Goal: Use online tool/utility: Utilize a website feature to perform a specific function

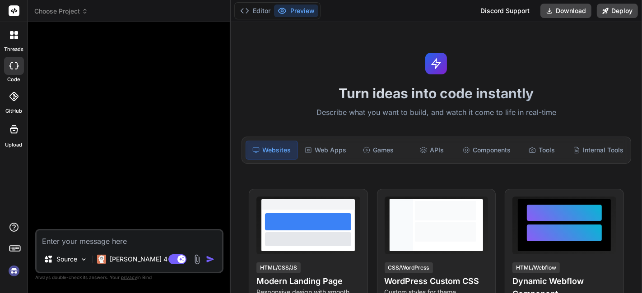
click at [6, 273] on img at bounding box center [13, 271] width 15 height 15
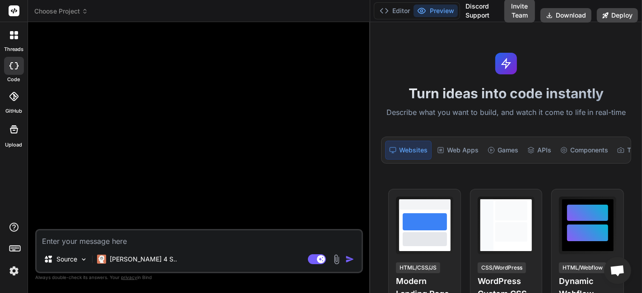
drag, startPoint x: 229, startPoint y: 79, endPoint x: 358, endPoint y: 93, distance: 129.4
click at [358, 93] on div "Bind AI Web Search Created with Pixso. Code Generator Source Claude 4 S.. Agent…" at bounding box center [199, 157] width 342 height 271
click at [19, 275] on img at bounding box center [13, 271] width 15 height 15
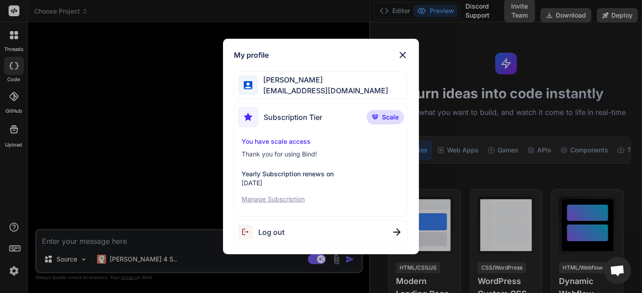
click at [135, 131] on div "My profile Mr Miyagi trybindai@gmail.com Subscription Tier Scale You have scale…" at bounding box center [321, 146] width 642 height 293
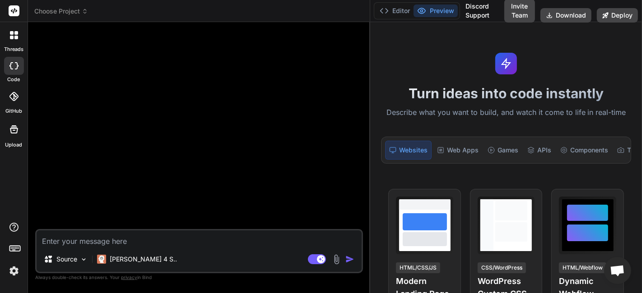
click at [121, 233] on textarea at bounding box center [199, 239] width 325 height 16
click at [129, 259] on p "Claude 4 S.." at bounding box center [143, 259] width 67 height 9
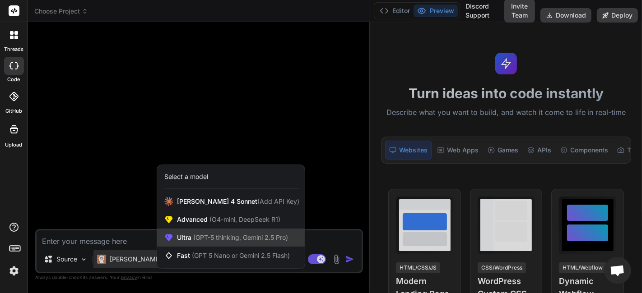
click at [224, 235] on span "(GPT-5 thinking, Gemini 2.5 Pro)" at bounding box center [239, 238] width 97 height 8
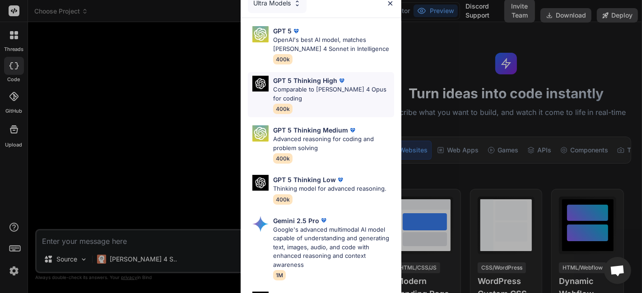
click at [310, 105] on div "GPT 5 Thinking High Comparable to Claude 4 Opus for coding 400k" at bounding box center [333, 95] width 121 height 38
type textarea "x"
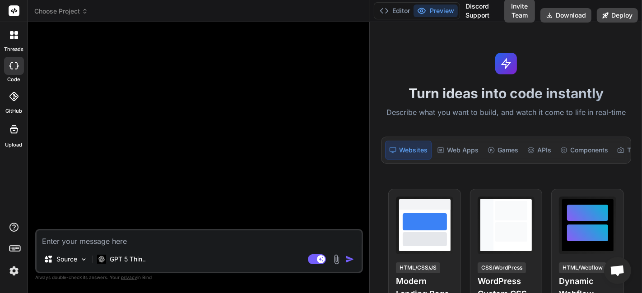
click at [131, 240] on textarea at bounding box center [199, 239] width 325 height 16
paste textarea "Create a Next.js 13+ app called HabitZen, a minimalist habit tracker. Style the…"
type textarea "Create a Next.js 13+ app called HabitZen, a minimalist habit tracker. Style the…"
type textarea "x"
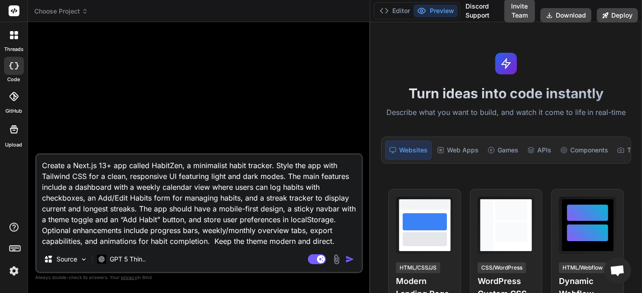
drag, startPoint x: 186, startPoint y: 220, endPoint x: 331, endPoint y: 219, distance: 145.8
click at [331, 219] on textarea "Create a Next.js 13+ app called HabitZen, a minimalist habit tracker. Style the…" at bounding box center [199, 201] width 325 height 92
type textarea "Create a Next.js 13+ app called HabitZen, a minimalist habit tracker. Style the…"
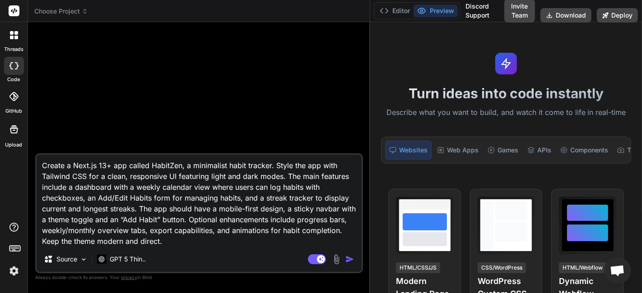
type textarea "x"
type textarea "Create a Next.js 13+ app called HabitZen, a minimalist habit tracker. Style the…"
click at [55, 171] on textarea "Create a Next.js 13+ app called HabitZen, a minimalist habit tracker. Style the…" at bounding box center [199, 201] width 325 height 92
click at [337, 228] on textarea "Create a Next.js 13+ app called HabitZen, a minimalist habit tracker. Style the…" at bounding box center [199, 201] width 325 height 92
drag, startPoint x: 240, startPoint y: 237, endPoint x: 124, endPoint y: 211, distance: 118.9
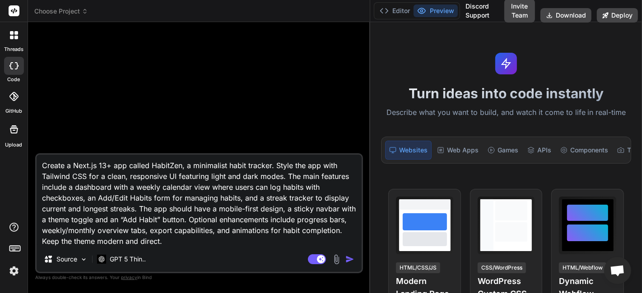
click at [124, 211] on textarea "Create a Next.js 13+ app called HabitZen, a minimalist habit tracker. Style the…" at bounding box center [199, 201] width 325 height 92
click at [172, 199] on textarea "Create a Next.js 13+ app called HabitZen, a minimalist habit tracker. Style the…" at bounding box center [199, 201] width 325 height 92
click at [121, 262] on p "GPT 5 Thin.." at bounding box center [128, 259] width 36 height 9
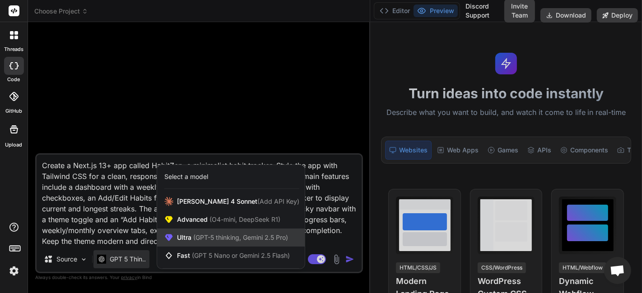
click at [216, 234] on span "Ultra (GPT-5 thinking, Gemini 2.5 Pro)" at bounding box center [232, 237] width 111 height 9
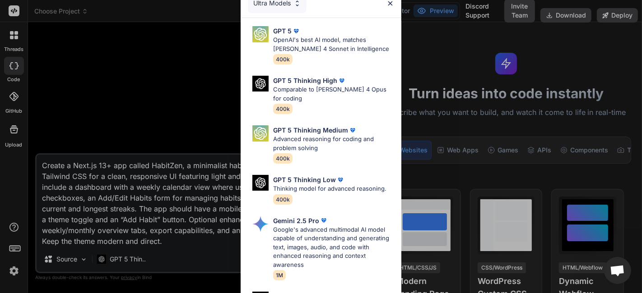
click at [112, 262] on div "Ultra Models GPT 5 OpenAI's best AI model, matches Claude 4 Sonnet in Intellige…" at bounding box center [321, 146] width 642 height 293
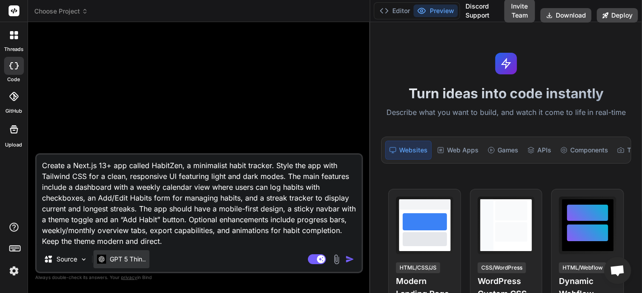
click at [114, 262] on p "GPT 5 Thin.." at bounding box center [128, 259] width 36 height 9
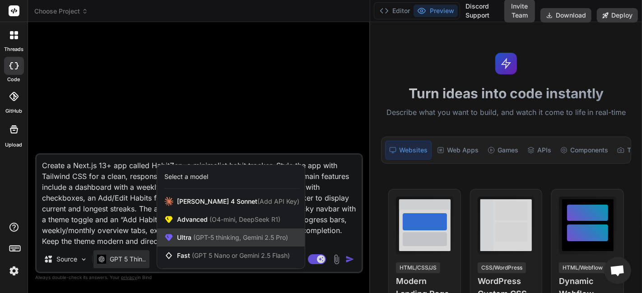
click at [191, 232] on div "Ultra (GPT-5 thinking, Gemini 2.5 Pro)" at bounding box center [231, 238] width 148 height 18
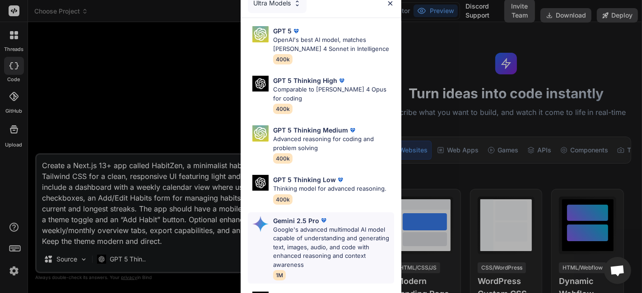
scroll to position [117, 0]
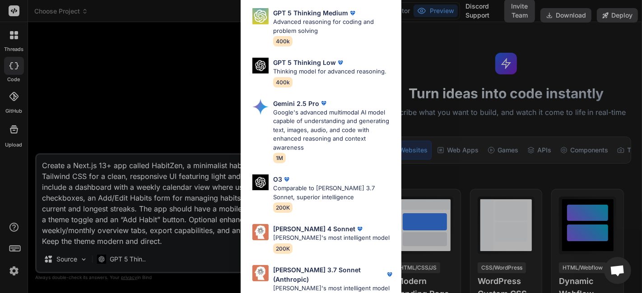
drag, startPoint x: 166, startPoint y: 243, endPoint x: 148, endPoint y: 265, distance: 28.2
click at [166, 244] on div "Ultra Models GPT 5 OpenAI's best AI model, matches Claude 4 Sonnet in Intellige…" at bounding box center [321, 146] width 642 height 293
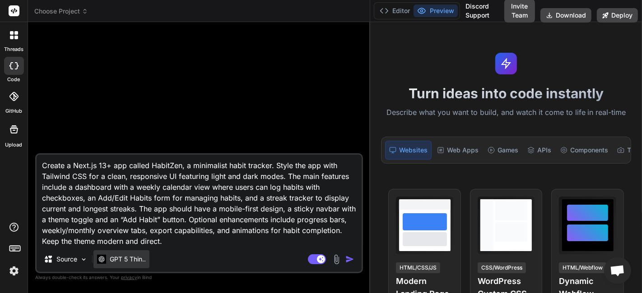
click at [133, 266] on div "GPT 5 Thin.." at bounding box center [121, 260] width 56 height 18
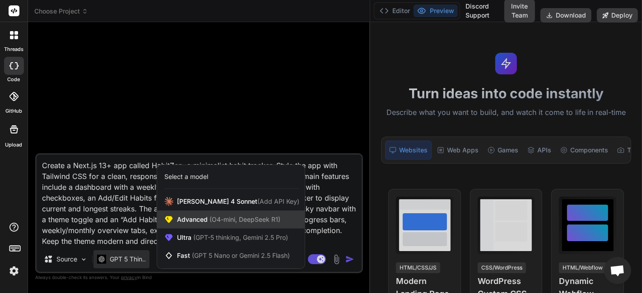
click at [200, 219] on span "Advanced (O4-mini, DeepSeek R1)" at bounding box center [228, 219] width 103 height 9
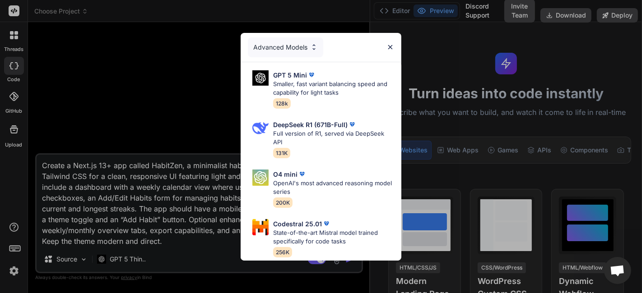
click at [138, 256] on div "Advanced Models GPT 5 Mini Smaller, fast variant balancing speed and capability…" at bounding box center [321, 146] width 642 height 293
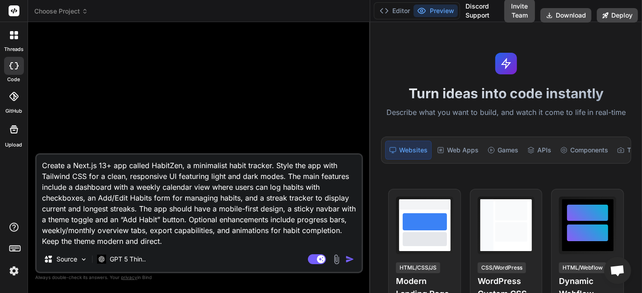
click at [138, 256] on p "GPT 5 Thin.." at bounding box center [128, 259] width 36 height 9
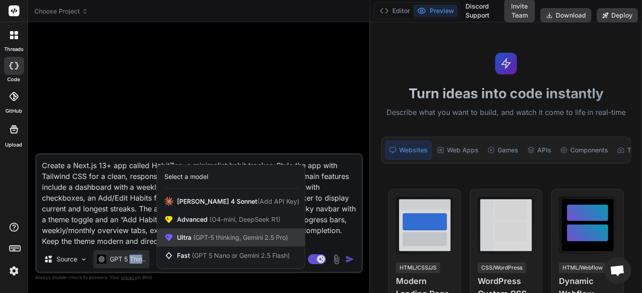
click at [220, 236] on span "(GPT-5 thinking, Gemini 2.5 Pro)" at bounding box center [239, 238] width 97 height 8
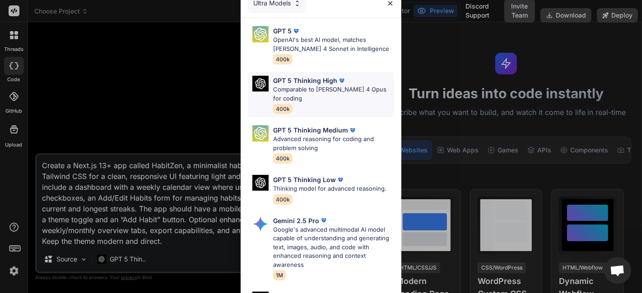
click at [319, 90] on p "Comparable to Claude 4 Opus for coding" at bounding box center [333, 94] width 121 height 18
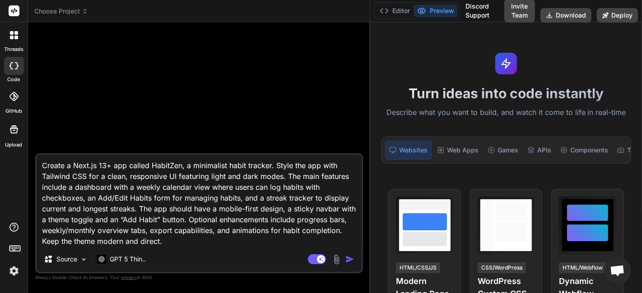
click at [219, 234] on textarea "Create a Next.js 13+ app called HabitZen, a minimalist habit tracker. Style the…" at bounding box center [199, 201] width 325 height 92
type textarea "x"
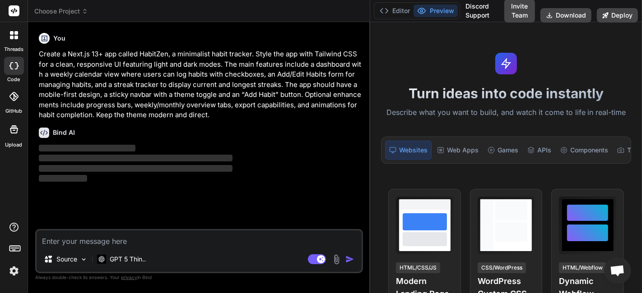
click at [118, 85] on p "Create a Next.js 13+ app called HabitZen, a minimalist habit tracker. Style the…" at bounding box center [200, 84] width 322 height 71
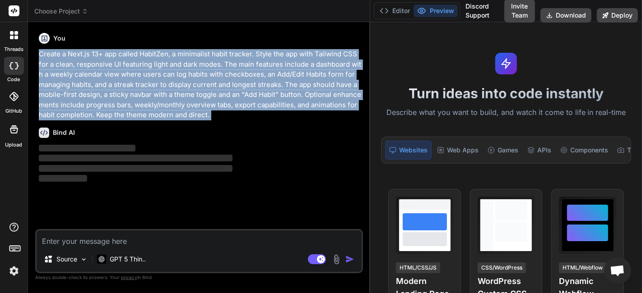
copy div "Create a Next.js 13+ app called HabitZen, a minimalist habit tracker. Style the…"
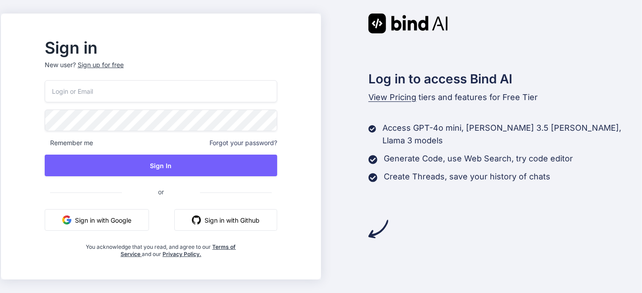
click at [208, 89] on input "email" at bounding box center [161, 91] width 233 height 22
paste input "[EMAIL_ADDRESS][DOMAIN_NAME]"
type input "[EMAIL_ADDRESS][DOMAIN_NAME]"
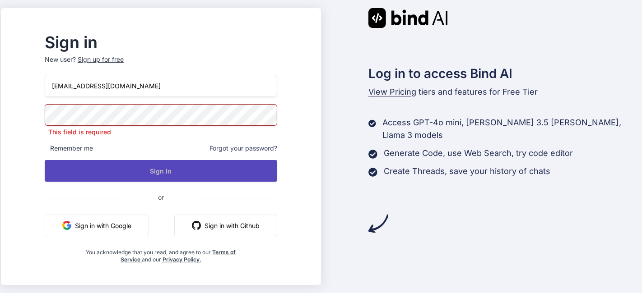
click at [183, 175] on button "Sign In" at bounding box center [161, 171] width 233 height 22
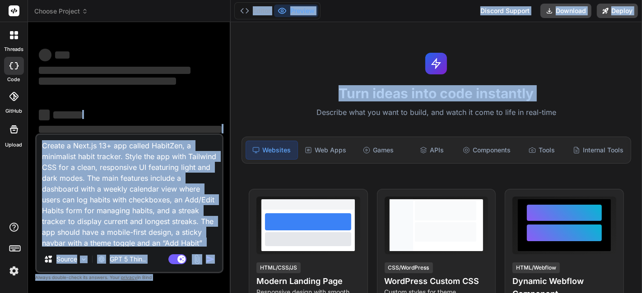
click at [231, 118] on div "Choose Project Created with Pixso. Bind AI Web Search Created with Pixso. Code …" at bounding box center [335, 146] width 614 height 293
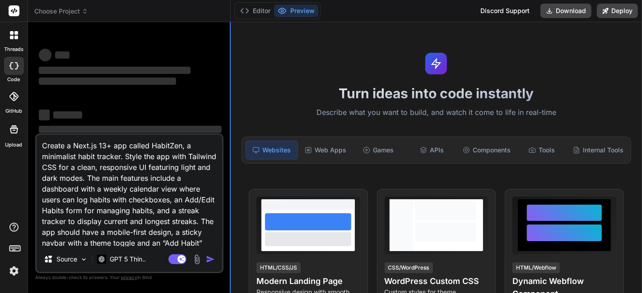
click at [230, 117] on div at bounding box center [230, 157] width 1 height 271
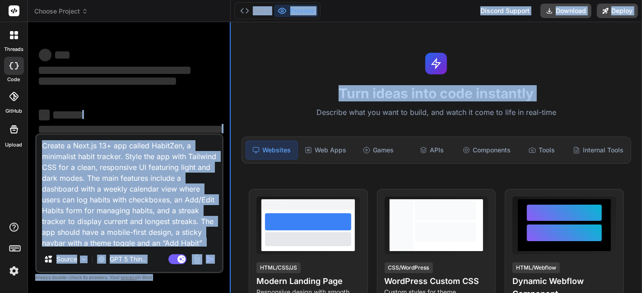
click at [230, 117] on div at bounding box center [230, 157] width 1 height 271
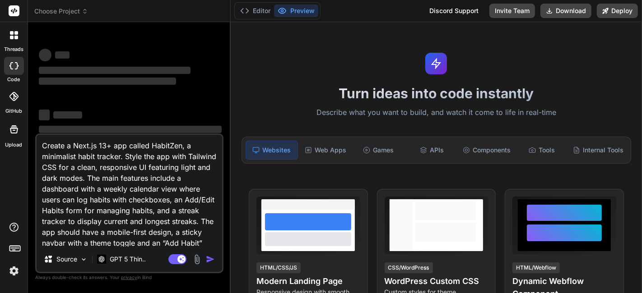
click at [217, 112] on div "‌ ‌" at bounding box center [130, 114] width 183 height 12
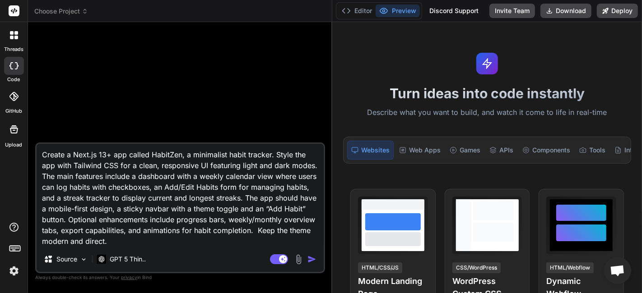
drag, startPoint x: 229, startPoint y: 119, endPoint x: 318, endPoint y: 136, distance: 90.6
click at [318, 136] on div "Bind AI Web Search Created with Pixso. Code Generator Create a Next.js 13+ app …" at bounding box center [180, 157] width 304 height 271
click at [129, 271] on div "GPT 5 Thin.." at bounding box center [121, 262] width 56 height 22
click at [134, 259] on p "GPT 5 Thin.." at bounding box center [128, 259] width 36 height 9
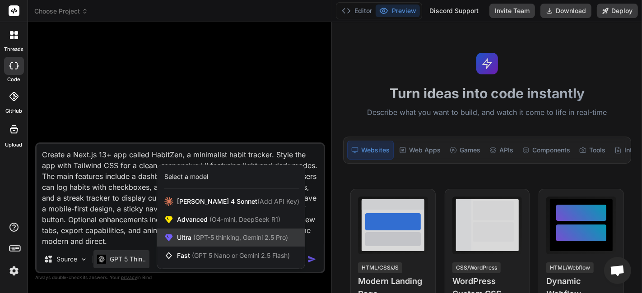
click at [203, 236] on span "(GPT-5 thinking, Gemini 2.5 Pro)" at bounding box center [239, 238] width 97 height 8
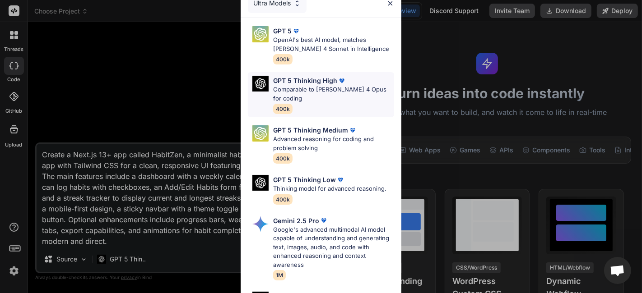
scroll to position [117, 0]
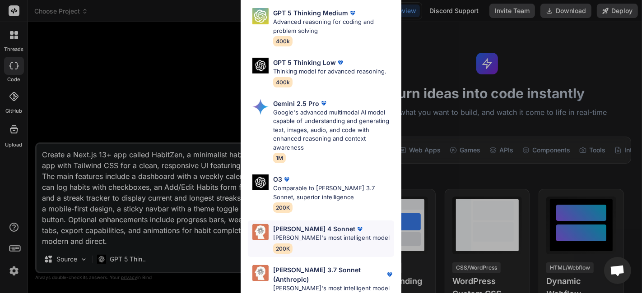
click at [342, 242] on div "Claude 4 Sonnet Claude's most intelligent model 200K" at bounding box center [331, 238] width 116 height 29
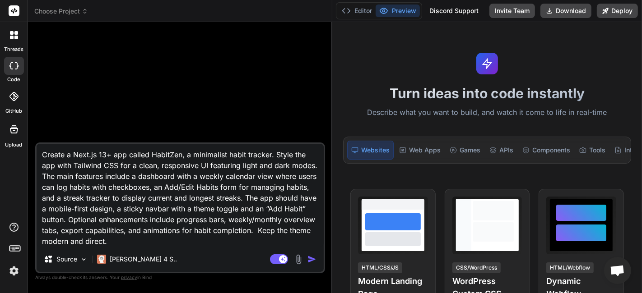
click at [186, 199] on textarea "Create a Next.js 13+ app called HabitZen, a minimalist habit tracker. Style the…" at bounding box center [180, 195] width 287 height 103
click at [128, 240] on textarea "Create a Next.js 13+ app called HabitZen, a minimalist habit tracker. Style the…" at bounding box center [180, 195] width 287 height 103
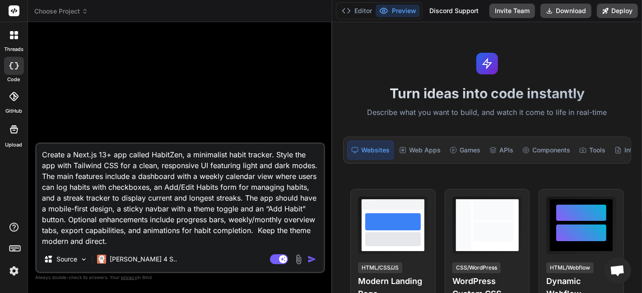
click at [130, 224] on textarea "Create a Next.js 13+ app called HabitZen, a minimalist habit tracker. Style the…" at bounding box center [180, 195] width 287 height 103
click at [135, 256] on p "Claude 4 S.." at bounding box center [143, 259] width 67 height 9
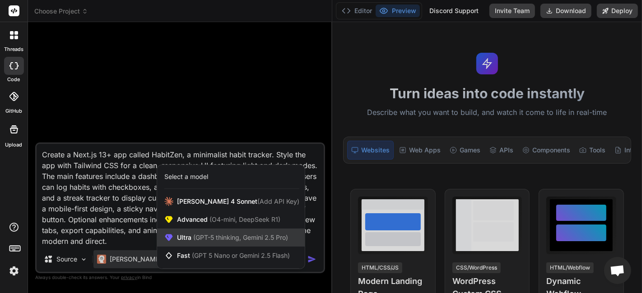
click at [217, 230] on div "Ultra (GPT-5 thinking, Gemini 2.5 Pro)" at bounding box center [231, 238] width 148 height 18
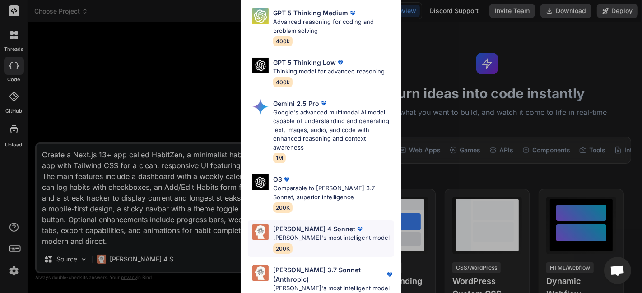
click at [341, 237] on p "Claude's most intelligent model" at bounding box center [331, 238] width 116 height 9
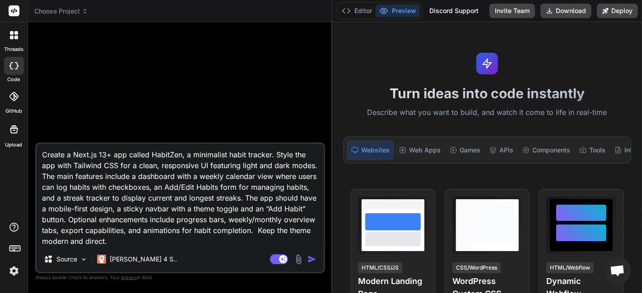
click at [214, 239] on textarea "Create a Next.js 13+ app called HabitZen, a minimalist habit tracker. Style the…" at bounding box center [180, 195] width 287 height 103
click at [139, 263] on p "Claude 4 S.." at bounding box center [143, 259] width 67 height 9
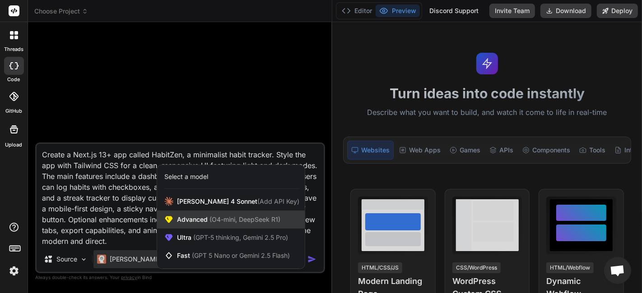
click at [198, 223] on span "Advanced (O4-mini, DeepSeek R1)" at bounding box center [228, 219] width 103 height 9
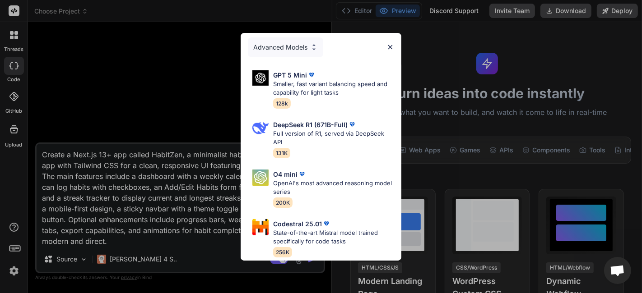
click at [130, 201] on div "Advanced Models GPT 5 Mini Smaller, fast variant balancing speed and capability…" at bounding box center [321, 146] width 642 height 293
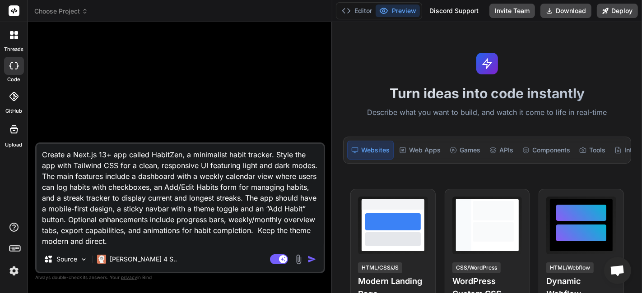
click at [312, 262] on img "button" at bounding box center [311, 259] width 9 height 9
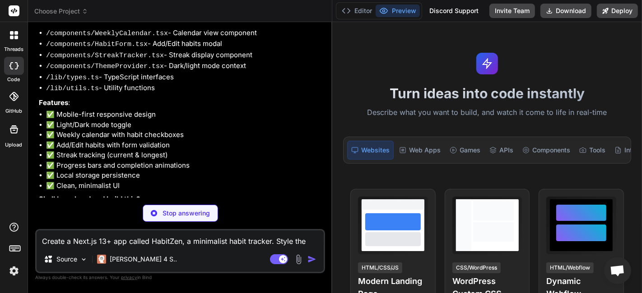
scroll to position [231, 0]
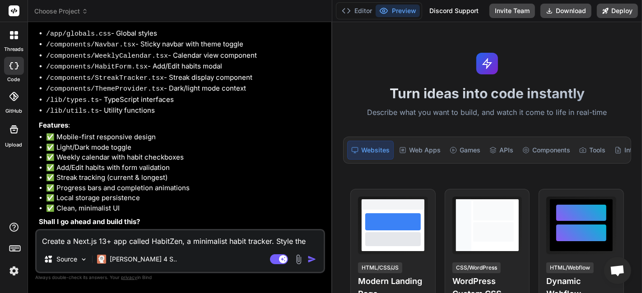
type textarea "x"
click at [172, 238] on textarea "Create a Next.js 13+ app called HabitZen, a minimalist habit tracker. Style the…" at bounding box center [180, 239] width 287 height 16
type textarea "Y"
type textarea "x"
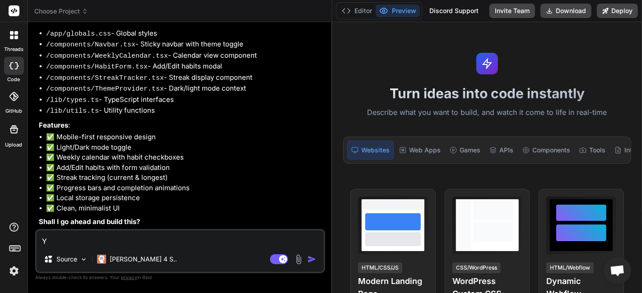
type textarea "Ye"
type textarea "x"
type textarea "Yes"
type textarea "x"
type textarea "Yes,"
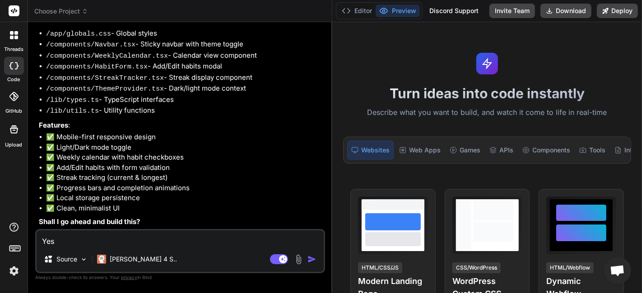
type textarea "x"
type textarea "Yes,"
type textarea "x"
type textarea "Yes, g"
type textarea "x"
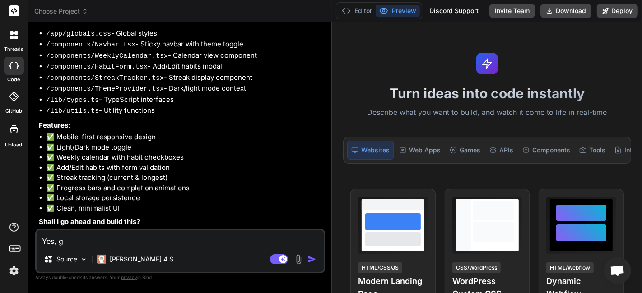
type textarea "Yes, go"
type textarea "x"
type textarea "Yes, go"
type textarea "x"
type textarea "Yes, go a"
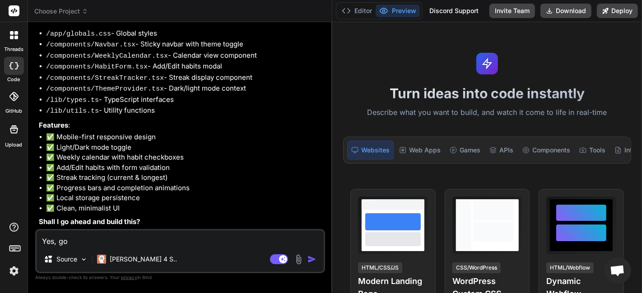
type textarea "x"
type textarea "Yes, go ah"
type textarea "x"
type textarea "Yes, go ahe"
type textarea "x"
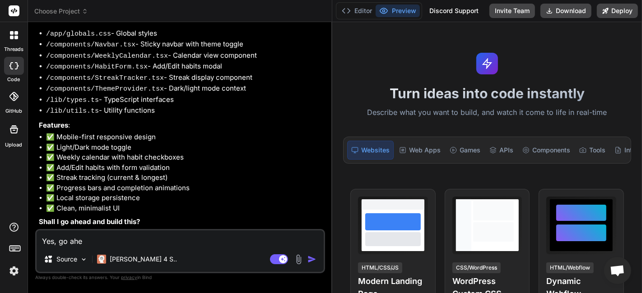
type textarea "Yes, go ahea"
type textarea "x"
type textarea "Yes, go ahead"
type textarea "x"
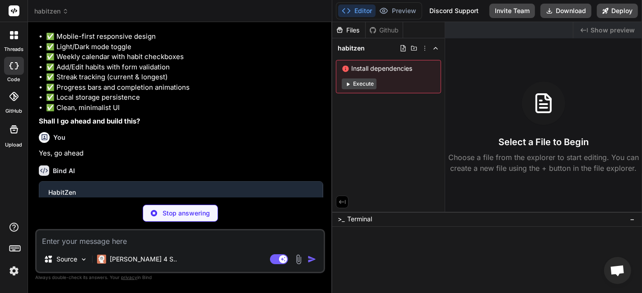
scroll to position [325, 0]
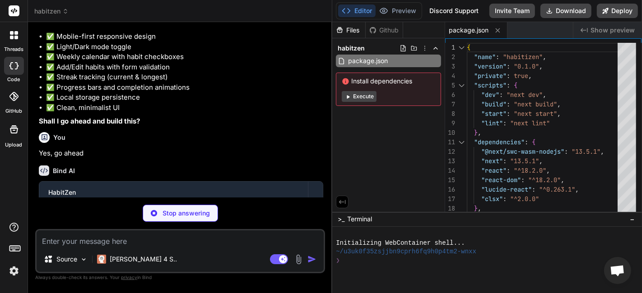
type textarea "x"
type textarea "/** @type {import('next').NextConfig} */ const nextConfig = { experimental: { a…"
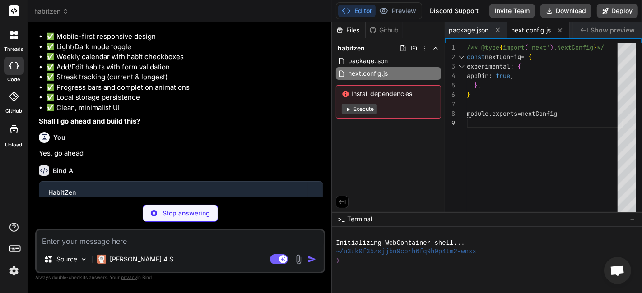
type textarea "x"
type textarea "plugins: [], }"
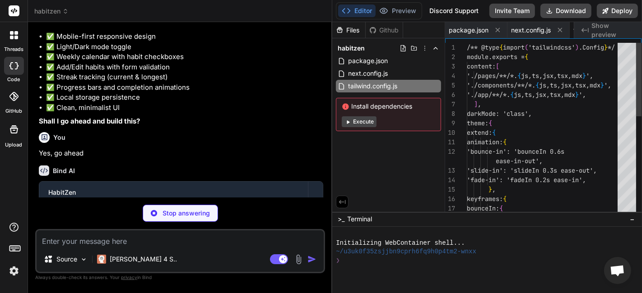
scroll to position [0, 69]
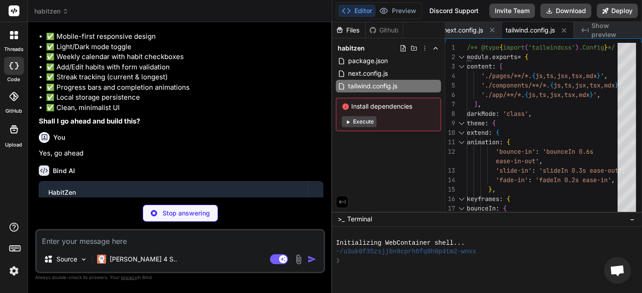
type textarea "x"
type textarea ""baseUrl": ".", "paths": { "@/*": ["./*"] } }, "include": ["next-env.d.ts", "**…"
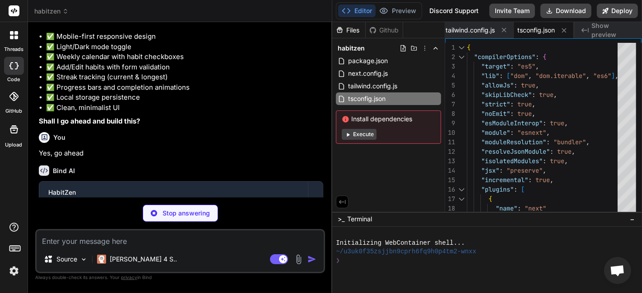
type textarea "x"
type textarea "} }"
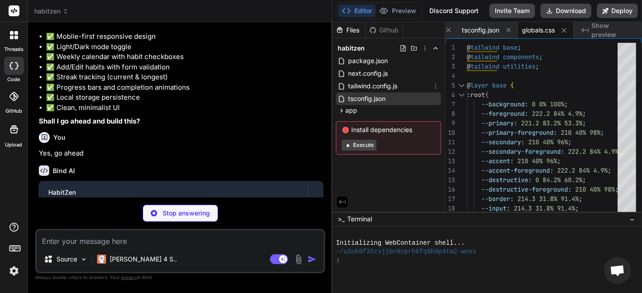
type textarea "x"
type textarea "} export interface HabitWithStats extends Habit { streak: StreakInfo; weeklyPro…"
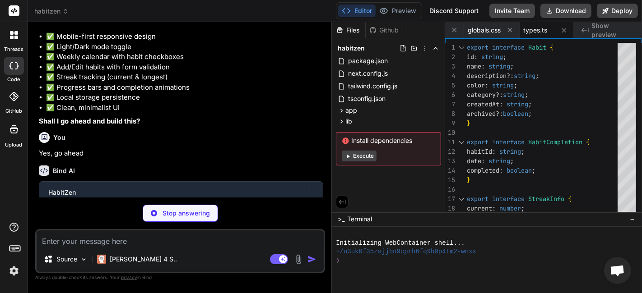
scroll to position [456, 0]
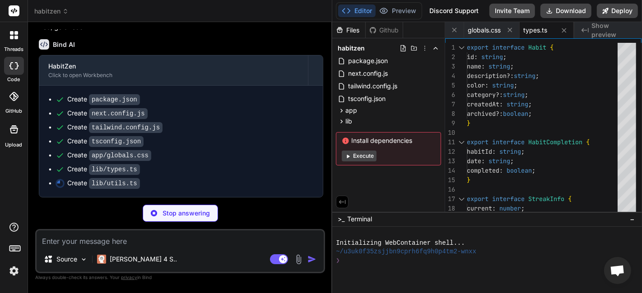
type textarea "x"
type textarea "return Date.now().toString(36) + Math.random().toString(36).substr(2) }"
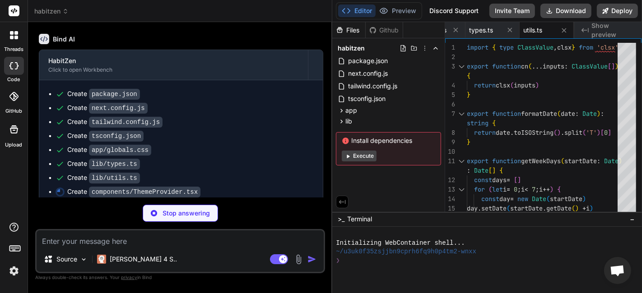
scroll to position [470, 0]
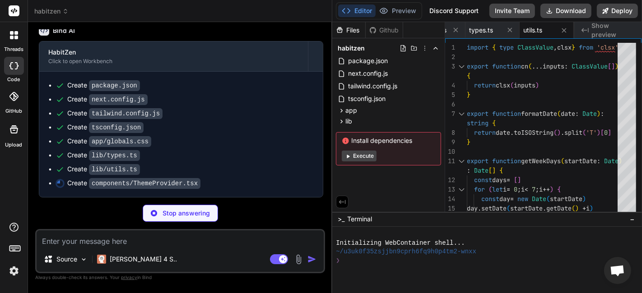
type textarea "x"
type textarea "if (context === undefined) throw new Error('useTheme must be used within a Them…"
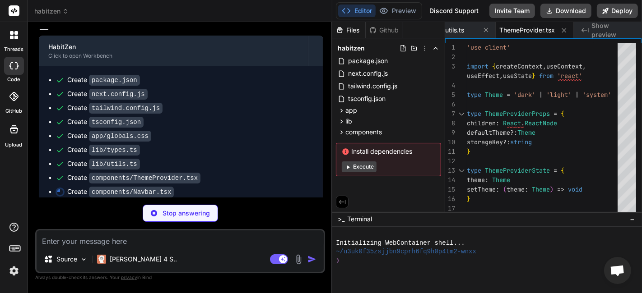
scroll to position [484, 0]
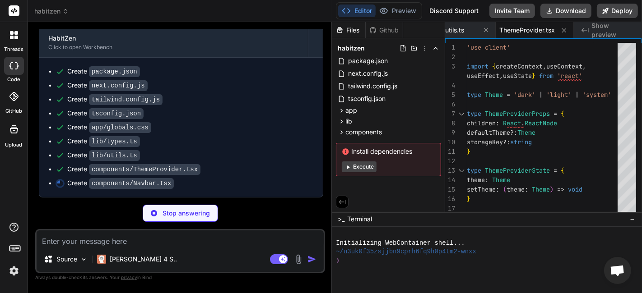
type textarea "x"
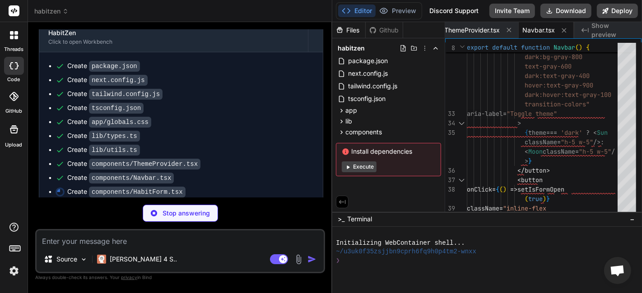
scroll to position [498, 0]
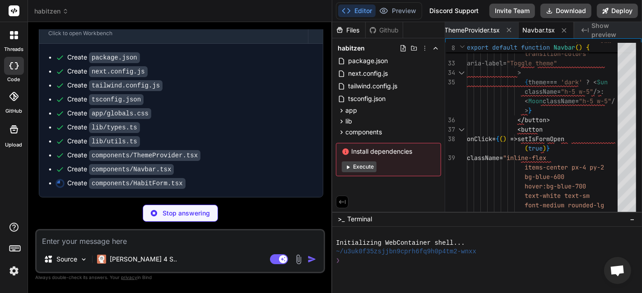
type textarea "x"
type textarea "</div> </form> </div> </div> </div> ) }"
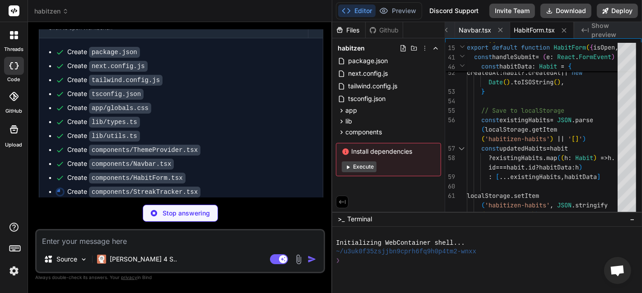
scroll to position [512, 0]
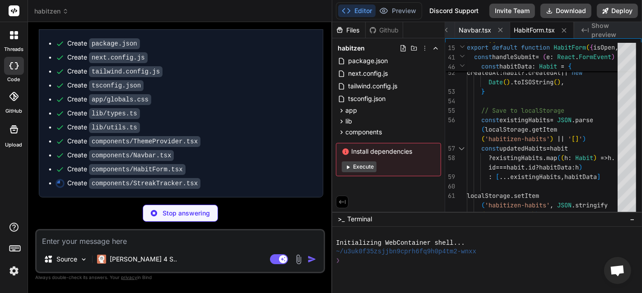
type textarea "x"
type textarea "dark:text-yellow-400"> {streak.longest} </div> </div> </div> </div> ) }"
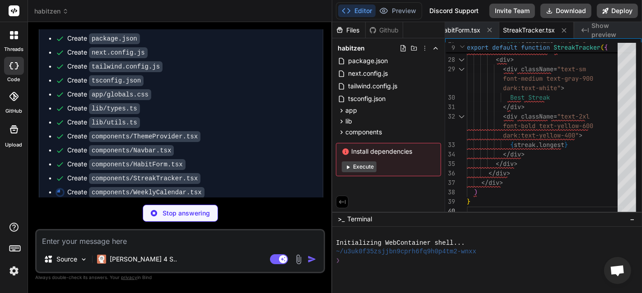
scroll to position [526, 0]
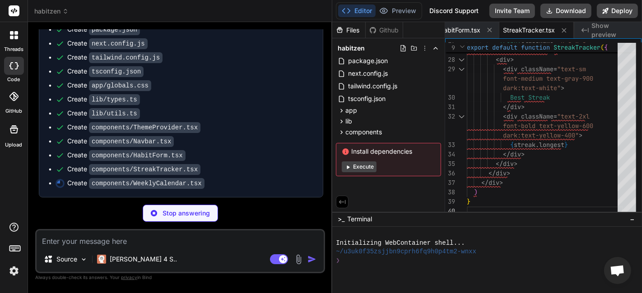
type textarea "x"
type textarea "onClose={() => { setIsFormOpen(false) setEditingHabit(null) }} habit={editingHa…"
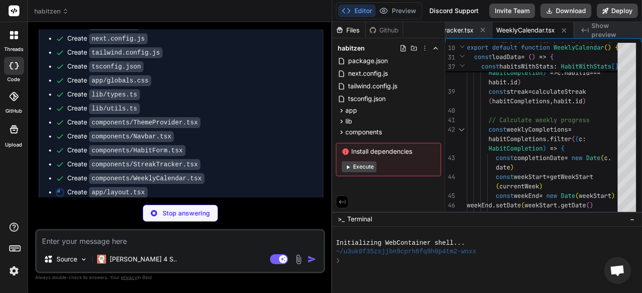
scroll to position [540, 0]
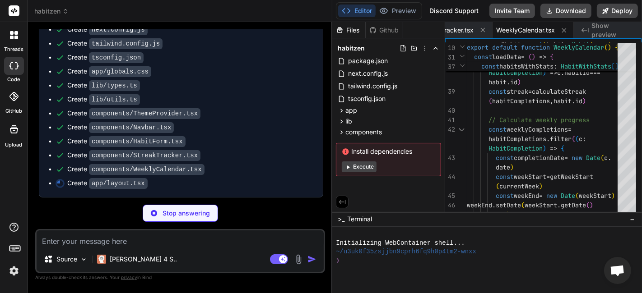
type textarea "x"
type textarea "</main> </ThemeProvider> </body> </html> ) }"
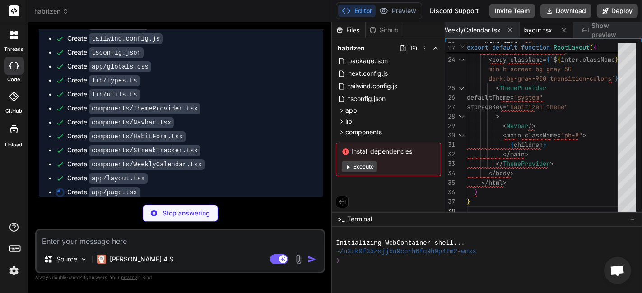
type textarea "x"
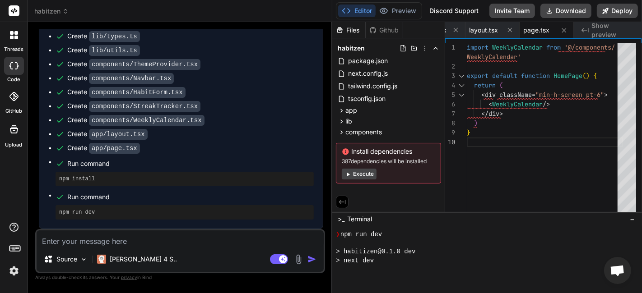
scroll to position [295, 0]
click at [362, 170] on button "Execute" at bounding box center [359, 174] width 35 height 11
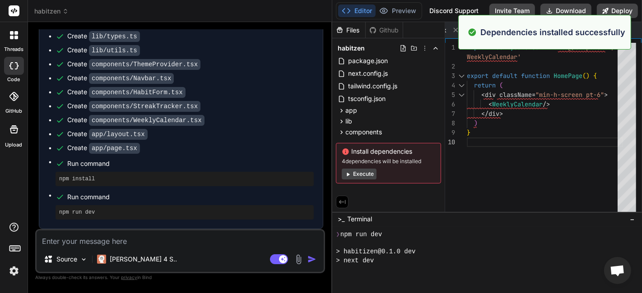
scroll to position [460, 0]
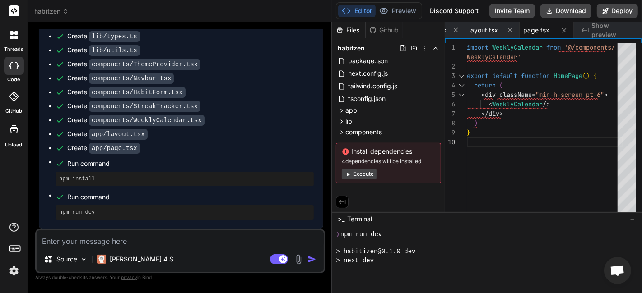
click at [615, 28] on span "Show preview" at bounding box center [612, 30] width 43 height 18
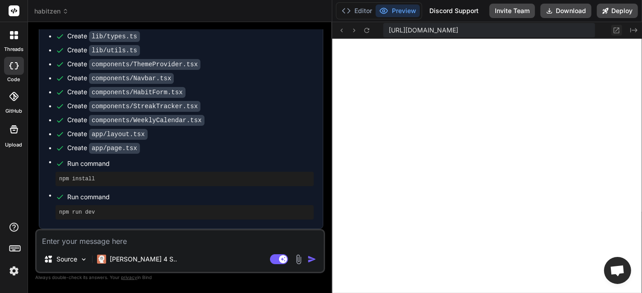
scroll to position [651, 0]
click at [615, 33] on icon at bounding box center [617, 31] width 8 height 8
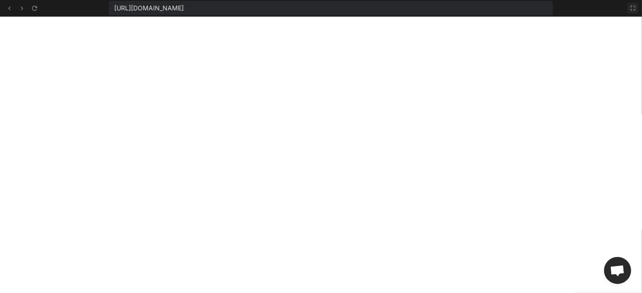
click at [634, 3] on button at bounding box center [633, 8] width 11 height 11
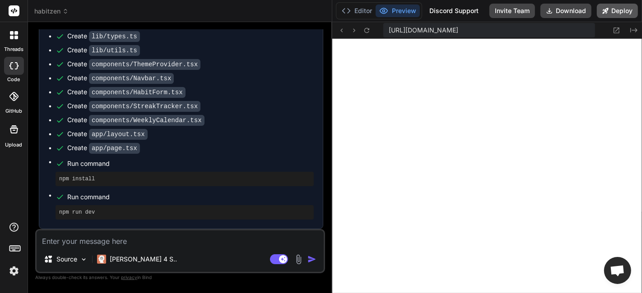
click at [607, 9] on icon at bounding box center [606, 11] width 6 height 6
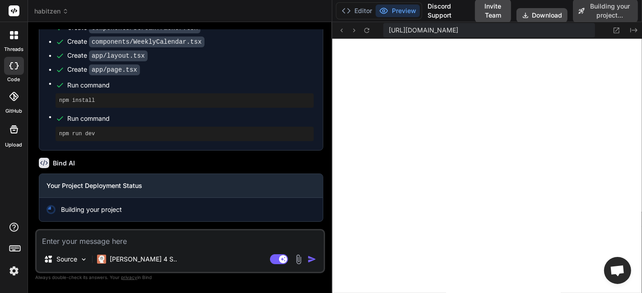
scroll to position [825, 0]
type textarea "x"
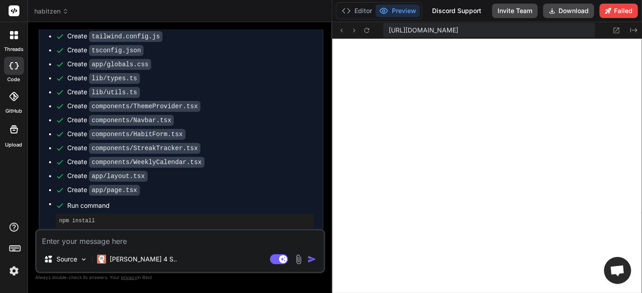
scroll to position [693, 0]
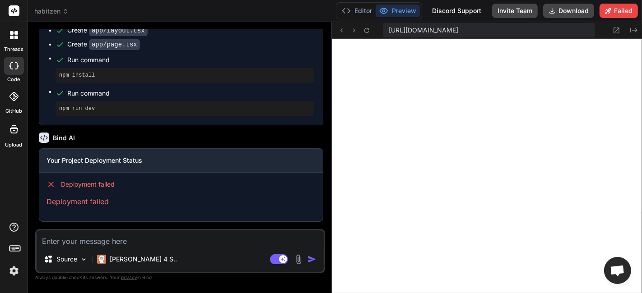
click at [134, 239] on textarea at bounding box center [180, 239] width 287 height 16
type textarea "F"
type textarea "x"
type textarea "Fi"
type textarea "x"
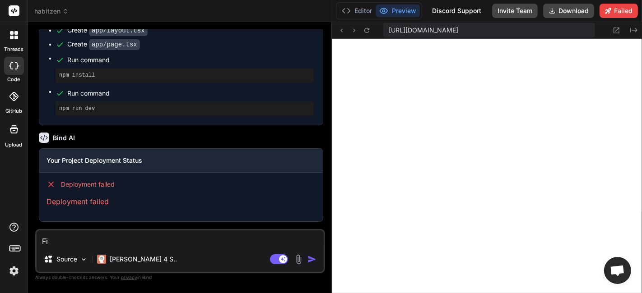
type textarea "Fic"
type textarea "x"
type textarea "Fic"
type textarea "x"
type textarea "Fic a"
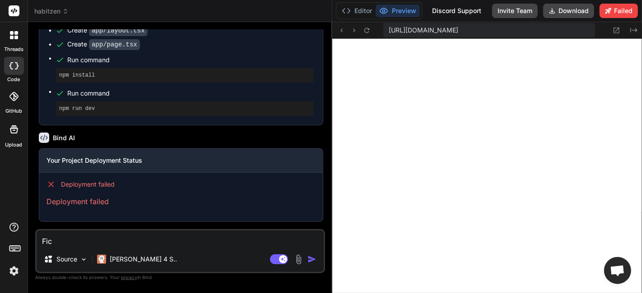
type textarea "x"
type textarea "Fic al"
type textarea "x"
type textarea "Fic all"
type textarea "x"
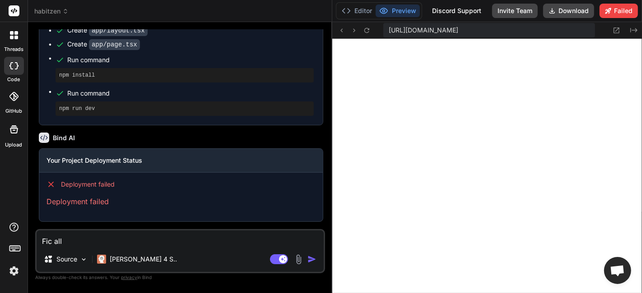
type textarea "Fic"
type textarea "x"
type textarea "Fic"
type textarea "x"
type textarea "Fi"
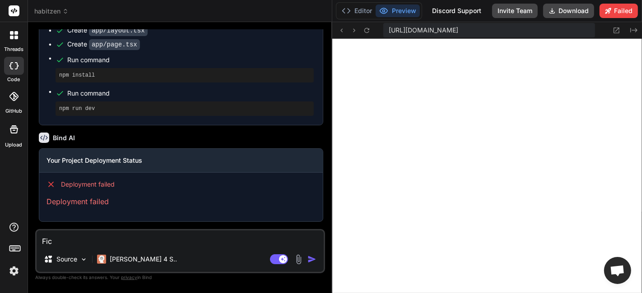
type textarea "x"
type textarea "Fix"
type textarea "x"
type textarea "Fix"
type textarea "x"
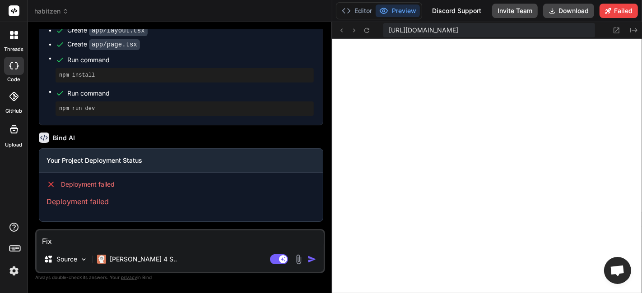
type textarea "Fix a"
type textarea "x"
type textarea "Fix al"
type textarea "x"
type textarea "Fix all"
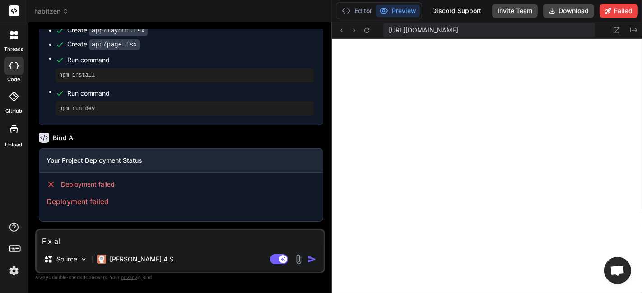
type textarea "x"
type textarea "Fix all"
type textarea "x"
type textarea "Fix all t"
type textarea "x"
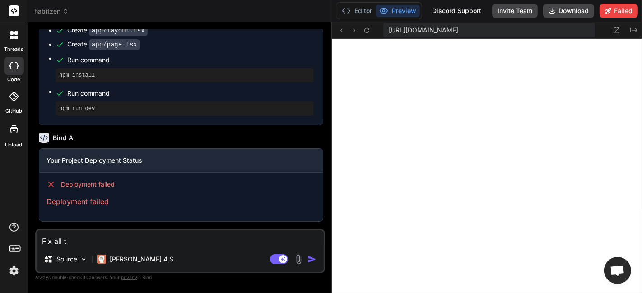
type textarea "Fix all th"
type textarea "x"
type textarea "Fix all the"
type textarea "x"
type textarea "Fix all the"
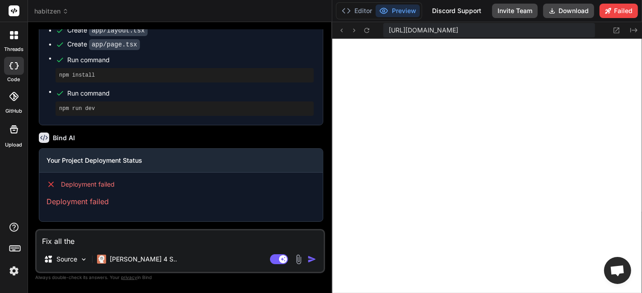
type textarea "x"
type textarea "Fix all the e"
type textarea "x"
type textarea "Fix all the er"
type textarea "x"
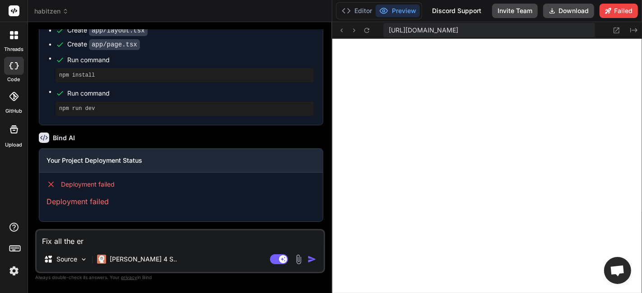
type textarea "Fix all the err"
type textarea "x"
type textarea "Fix all the erro"
type textarea "x"
type textarea "Fix all the error"
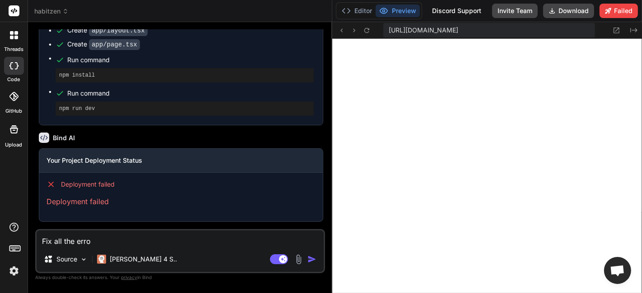
type textarea "x"
type textarea "Fix all the errors"
type textarea "x"
type textarea "Fix all the errors,"
type textarea "x"
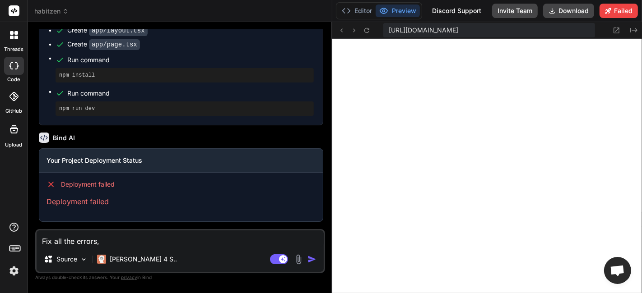
type textarea "Fix all the errors,"
type textarea "x"
type textarea "Fix all the errors, i"
type textarea "x"
type textarea "Fix all the errors, it"
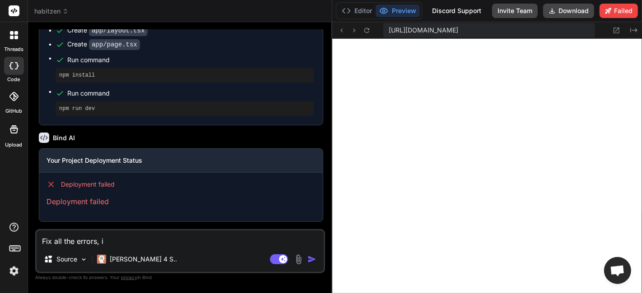
type textarea "x"
type textarea "Fix all the errors, it'"
type textarea "x"
type textarea "Fix all the errors, it's"
type textarea "x"
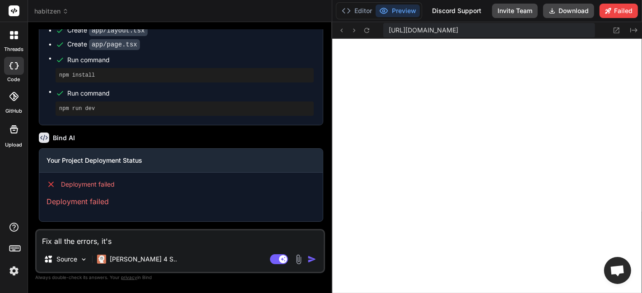
type textarea "Fix all the errors, it's"
type textarea "x"
type textarea "Fix all the errors, it's l"
type textarea "x"
type textarea "Fix all the errors, it's la"
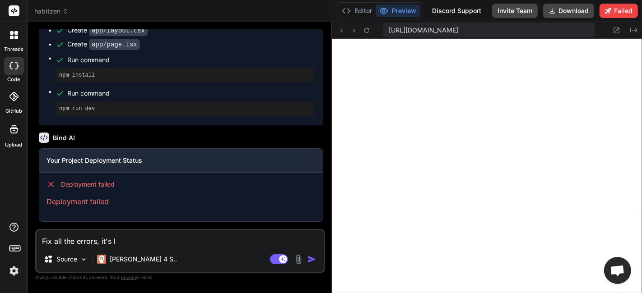
type textarea "x"
type textarea "Fix all the errors, it's lar"
type textarea "x"
type textarea "Fix all the errors, it's larg"
type textarea "x"
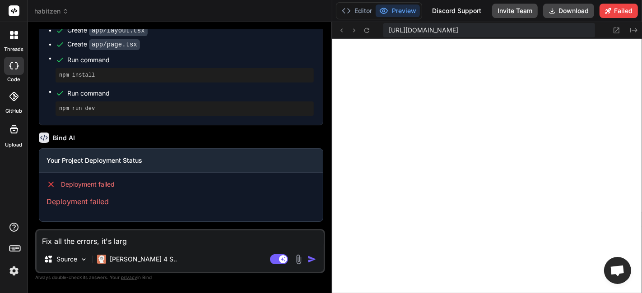
type textarea "Fix all the errors, it's large"
type textarea "x"
type textarea "Fix all the errors, it's largey"
type textarea "x"
type textarea "Fix all the errors, it's large"
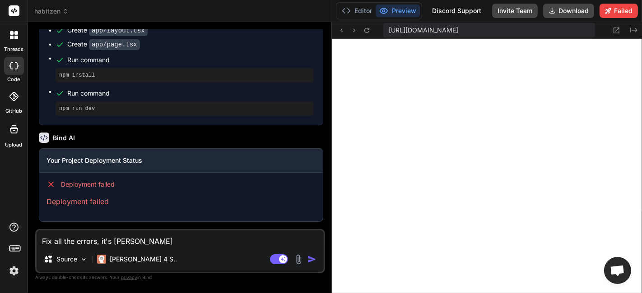
type textarea "x"
type textarea "Fix all the errors, it's largel"
type textarea "x"
type textarea "Fix all the errors, it's largely"
type textarea "x"
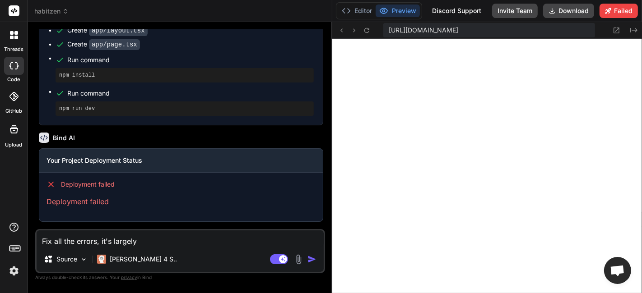
type textarea "Fix all the errors, it's largely"
type textarea "x"
type textarea "Fix all the errors, it's largely b"
type textarea "x"
type textarea "Fix all the errors, it's largely bl"
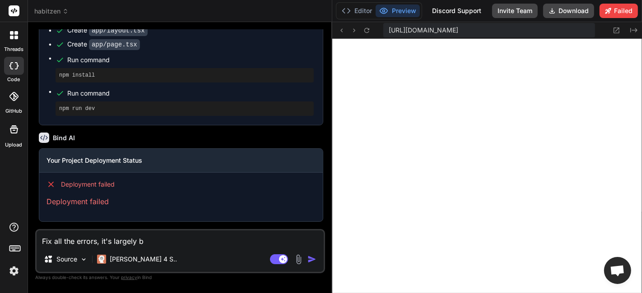
type textarea "x"
type textarea "Fix all the errors, it's largely bla"
type textarea "x"
type textarea "Fix all the errors, it's largely blan"
type textarea "x"
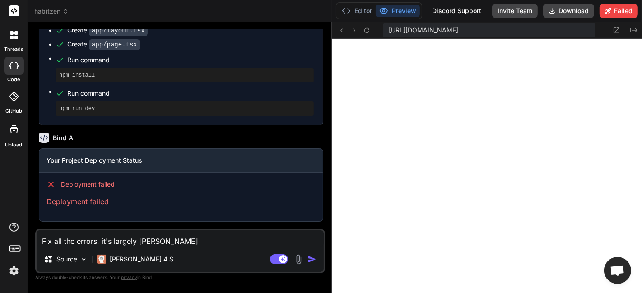
type textarea "Fix all the errors, it's largely blank"
type textarea "x"
type textarea "Fix all the errors, it's largely blank"
type textarea "x"
type textarea "Fix all the errors, it's largely blank r"
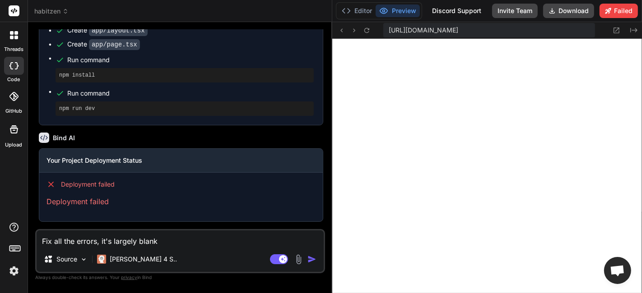
type textarea "x"
type textarea "Fix all the errors, it's largely blank ri"
type textarea "x"
type textarea "Fix all the errors, it's largely blank rig"
type textarea "x"
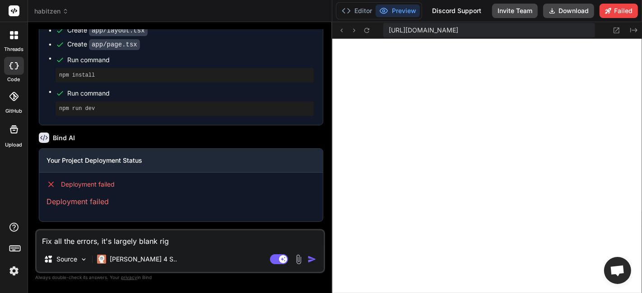
type textarea "Fix all the errors, it's largely blank righ"
type textarea "x"
type textarea "Fix all the errors, it's largely blank right"
type textarea "x"
type textarea "Fix all the errors, it's largely blank right"
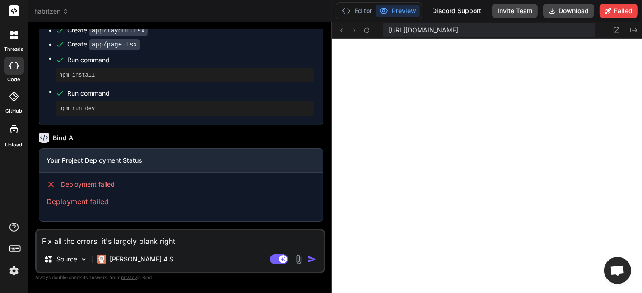
type textarea "x"
type textarea "Fix all the errors, it's largely blank right n"
type textarea "x"
type textarea "Fix all the errors, it's largely blank right no"
type textarea "x"
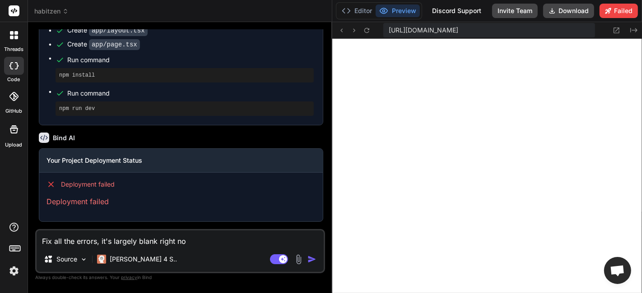
type textarea "Fix all the errors, it's largely blank right now"
type textarea "x"
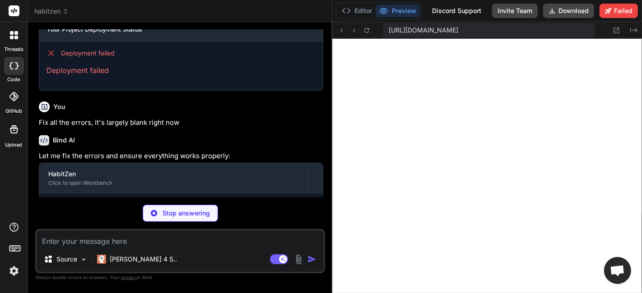
scroll to position [847, 0]
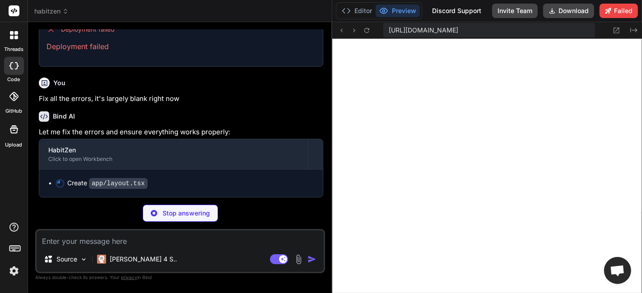
type textarea "x"
type textarea "</main> </ThemeProvider> </body> </html> ) }"
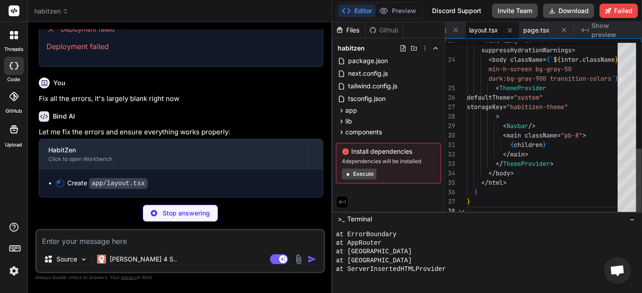
type textarea "x"
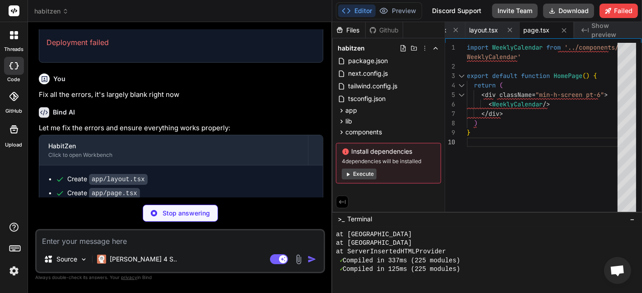
scroll to position [875, 0]
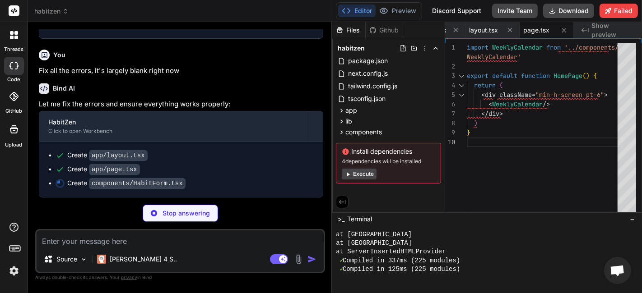
type textarea "x"
type textarea "</div> </form> </div> </div> </div> ) }"
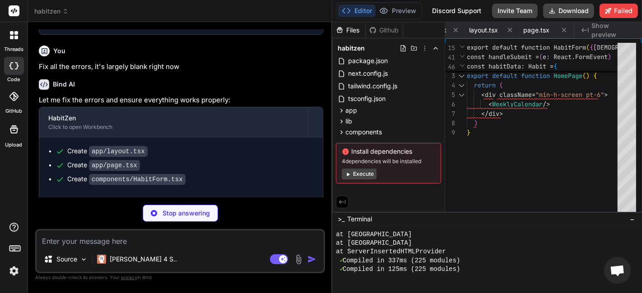
type textarea "x"
type textarea "onClose={() => { setIsFormOpen(false) setEditingHabit(null) }} habit={editingHa…"
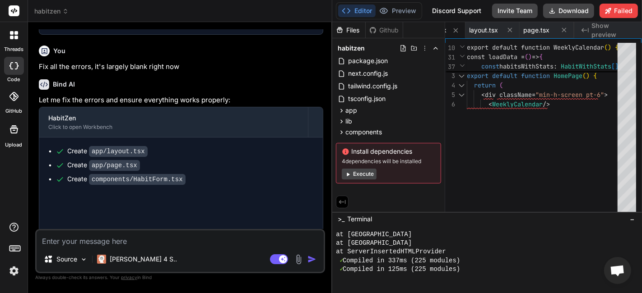
type textarea "x"
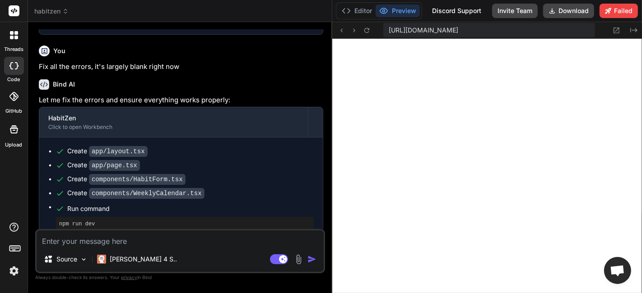
scroll to position [891, 0]
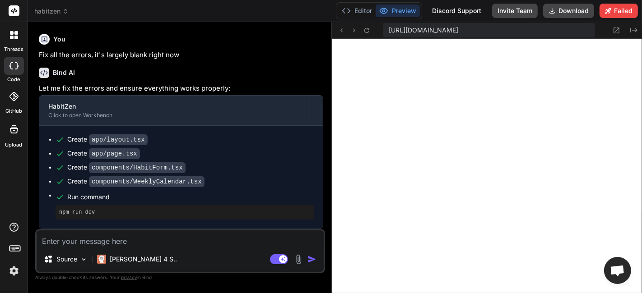
click at [181, 219] on div "npm run dev" at bounding box center [185, 212] width 258 height 14
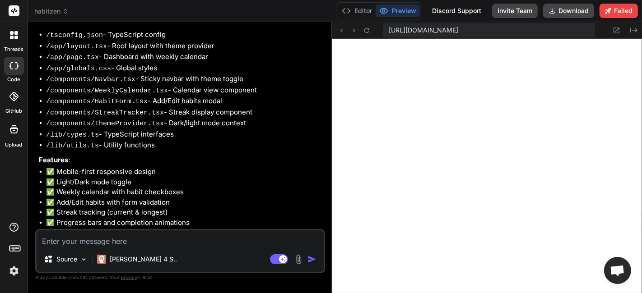
scroll to position [0, 0]
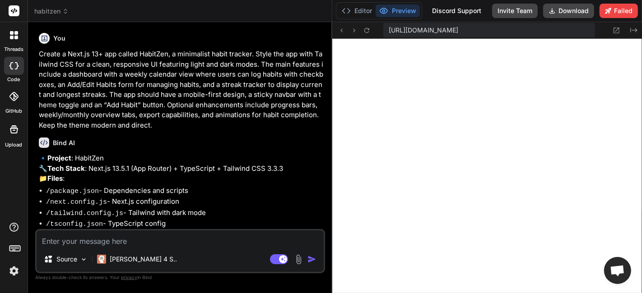
click at [165, 110] on p "Create a Next.js 13+ app called HabitZen, a minimalist habit tracker. Style the…" at bounding box center [181, 89] width 284 height 81
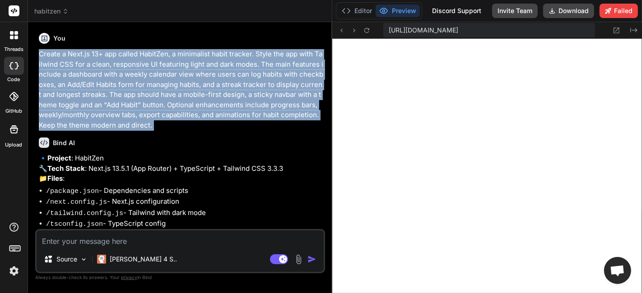
click at [165, 110] on p "Create a Next.js 13+ app called HabitZen, a minimalist habit tracker. Style the…" at bounding box center [181, 89] width 284 height 81
copy div "Create a Next.js 13+ app called HabitZen, a minimalist habit tracker. Style the…"
click at [165, 110] on p "Create a Next.js 13+ app called HabitZen, a minimalist habit tracker. Style the…" at bounding box center [181, 89] width 284 height 81
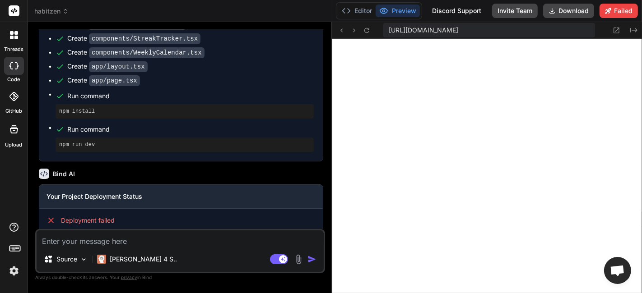
scroll to position [602, 0]
